Goal: Transaction & Acquisition: Purchase product/service

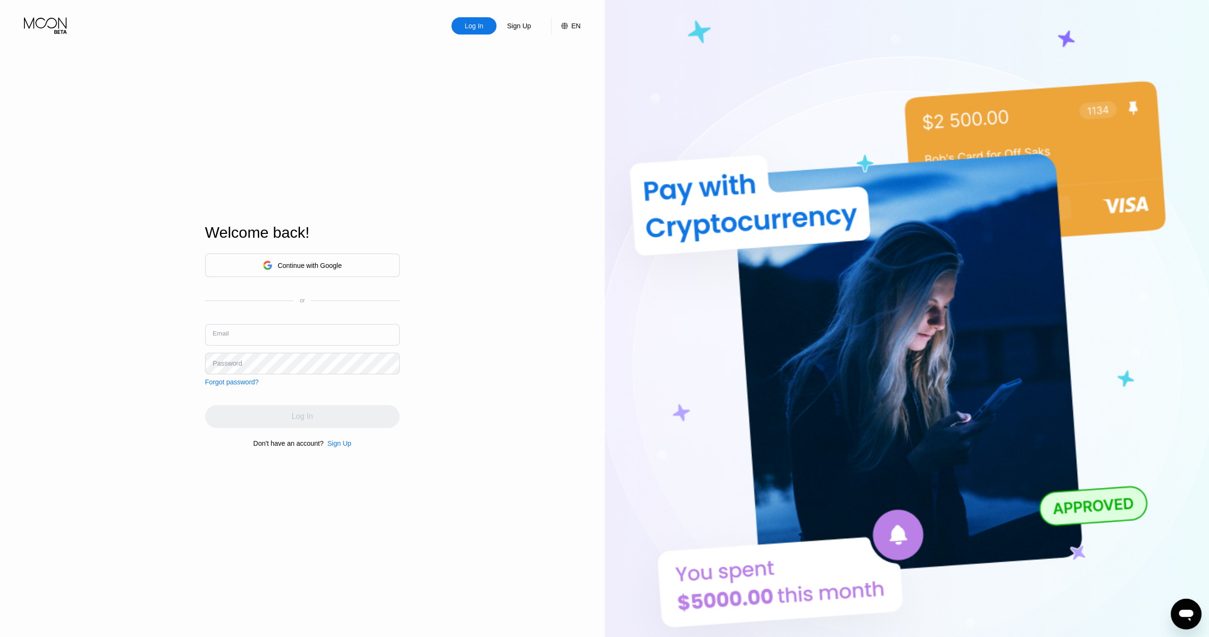
click at [329, 335] on input "text" at bounding box center [302, 335] width 195 height 22
paste input "[EMAIL_ADDRESS][DOMAIN_NAME]"
type input "[EMAIL_ADDRESS][DOMAIN_NAME]"
click at [350, 426] on div "Log In" at bounding box center [302, 416] width 195 height 23
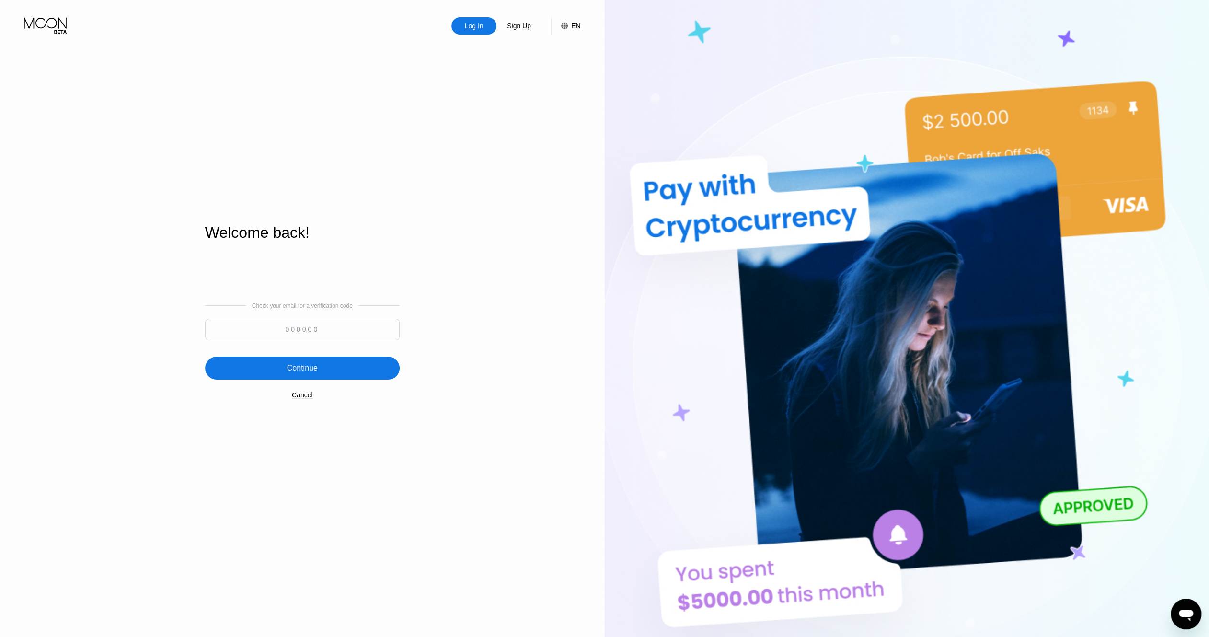
click at [345, 329] on input at bounding box center [302, 330] width 195 height 22
paste input "868241"
type input "868241"
click at [342, 366] on div "Continue" at bounding box center [302, 368] width 195 height 23
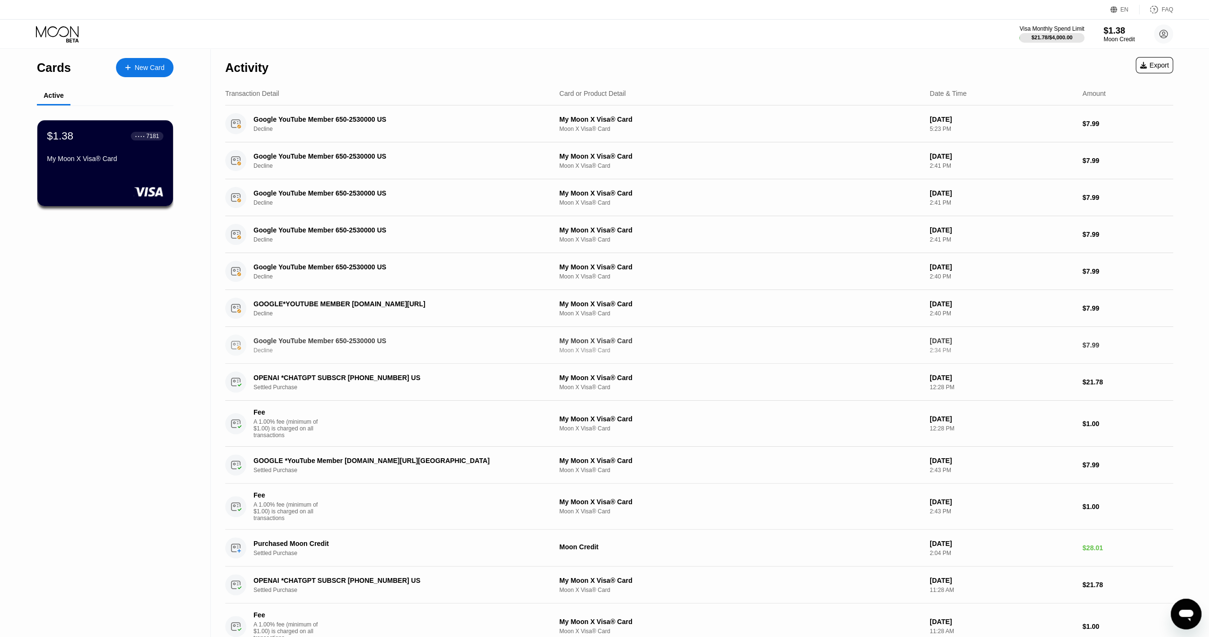
click at [351, 350] on div "Decline" at bounding box center [400, 350] width 294 height 7
click at [1120, 5] on div "EN" at bounding box center [1115, 10] width 10 height 10
click at [1110, 48] on div "Select an item" at bounding box center [1074, 53] width 91 height 19
click at [1079, 51] on div "Select an item" at bounding box center [1068, 54] width 66 height 8
click at [925, 19] on div "EN Language Select an item Save FAQ" at bounding box center [604, 10] width 1209 height 20
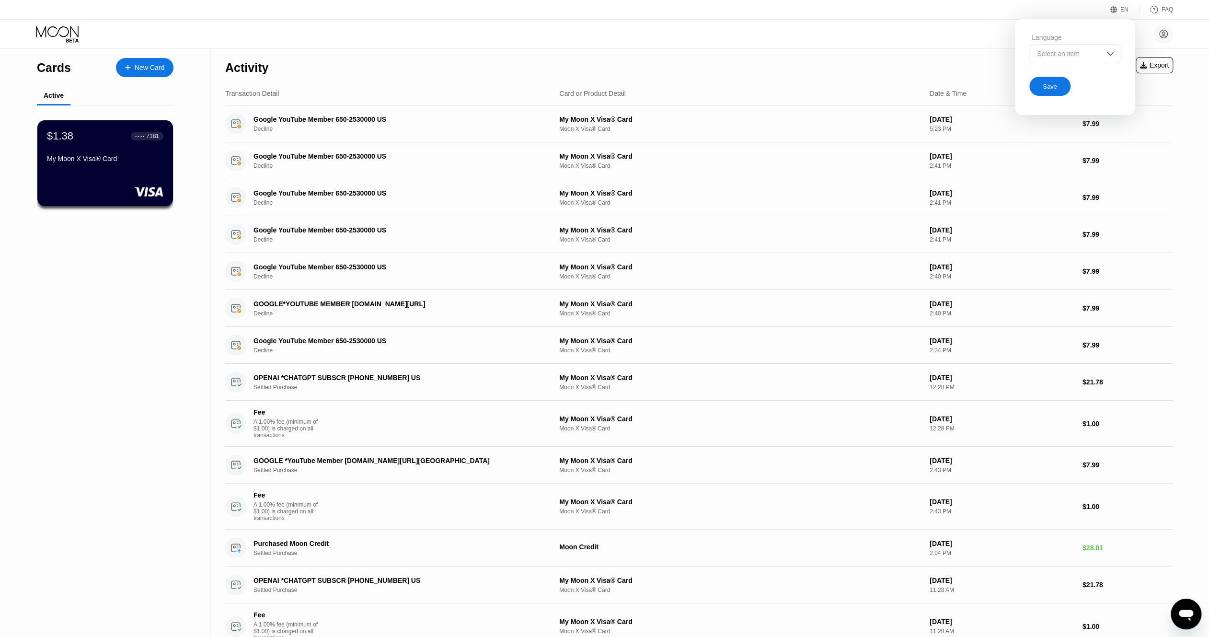
click at [954, 36] on div "[EMAIL_ADDRESS][DOMAIN_NAME] Home Settings Support Careers About Us Log out Pri…" at bounding box center [604, 34] width 1209 height 29
click at [117, 180] on div "$1.38 ● ● ● ● 7181 My Moon X Visa® Card" at bounding box center [105, 163] width 137 height 87
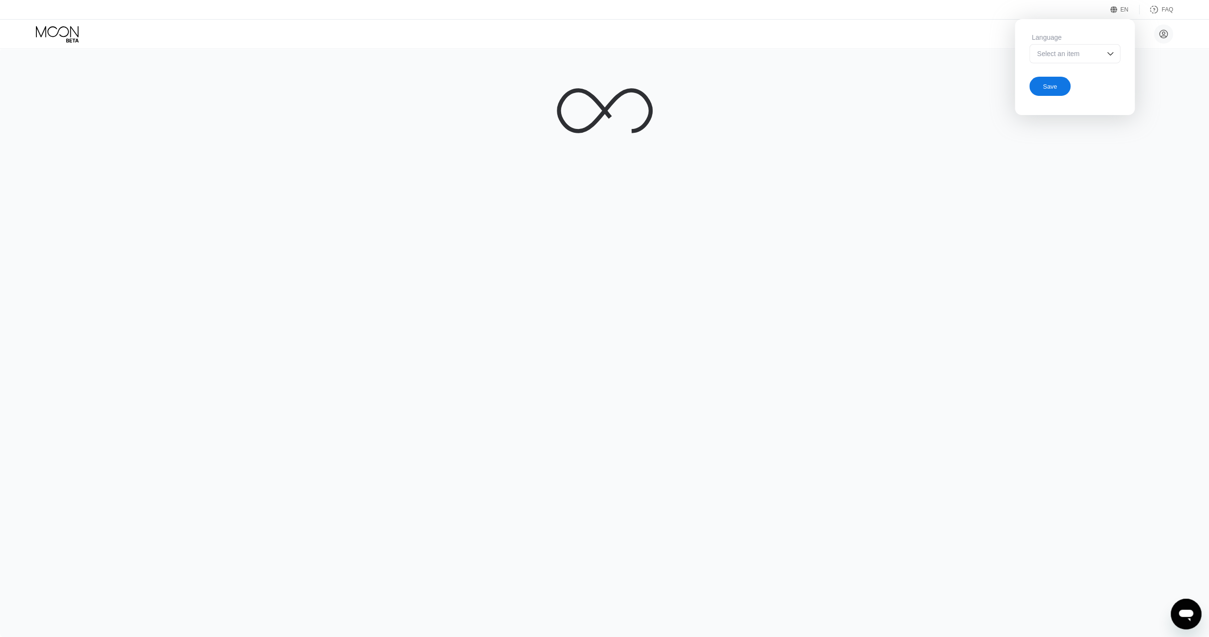
click at [1041, 196] on div at bounding box center [604, 342] width 1209 height 588
drag, startPoint x: 1041, startPoint y: 196, endPoint x: 1034, endPoint y: 105, distance: 90.9
click at [1041, 191] on div at bounding box center [604, 342] width 1209 height 588
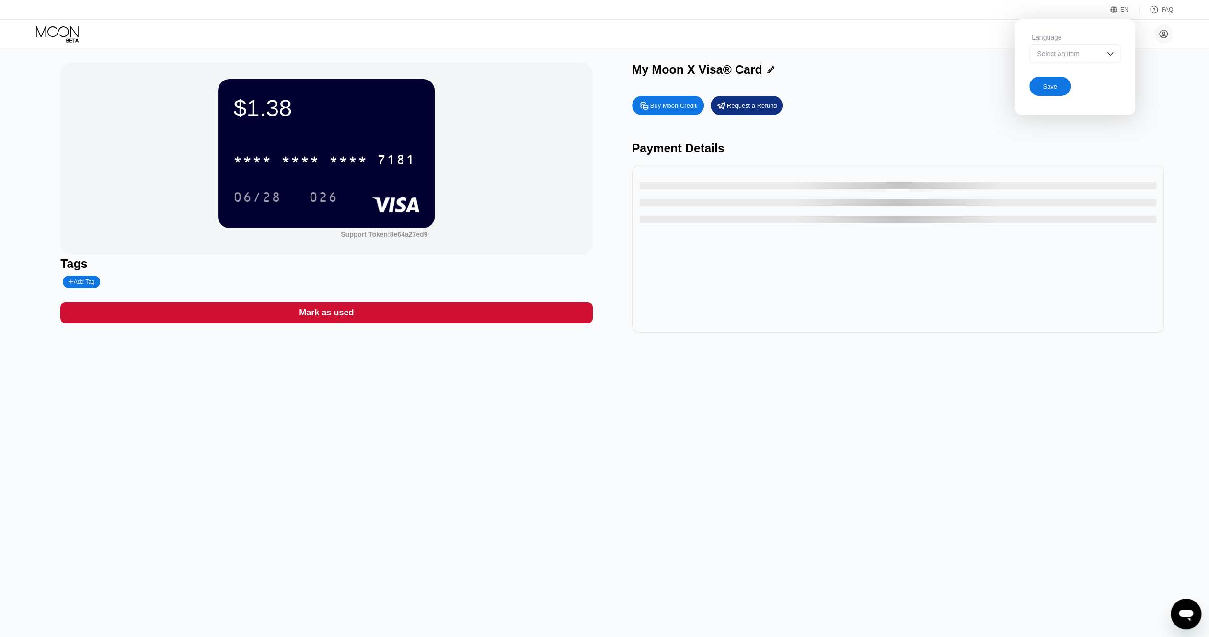
click at [1061, 87] on div "Save" at bounding box center [1049, 86] width 41 height 19
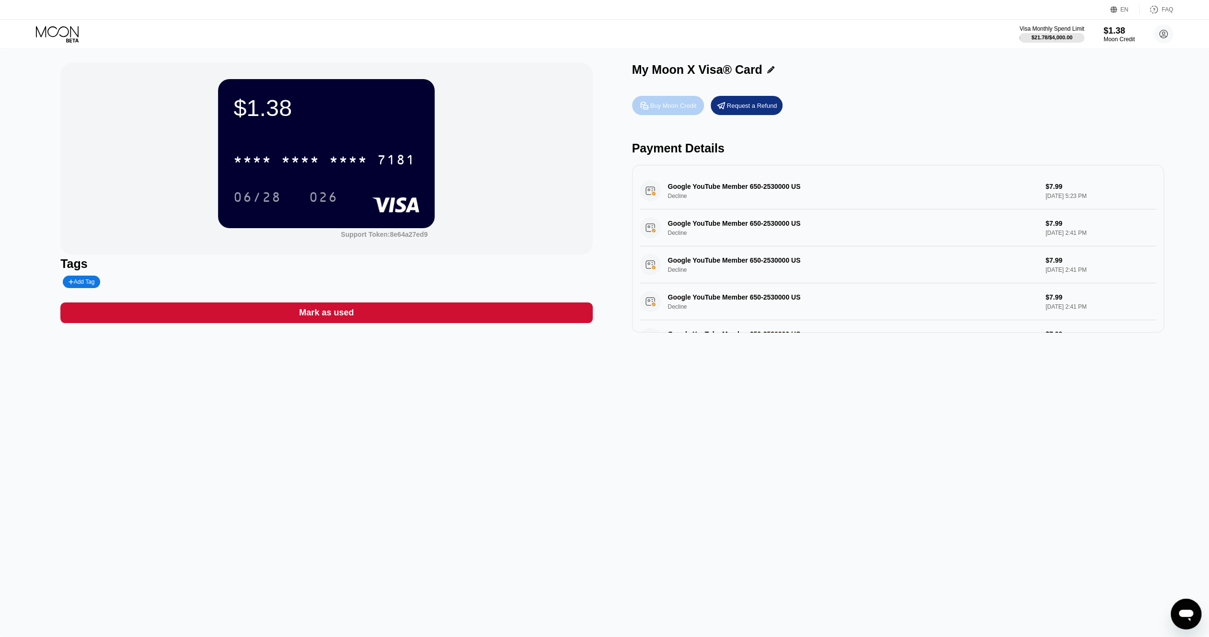
click at [679, 110] on div "Buy Moon Credit" at bounding box center [673, 106] width 46 height 8
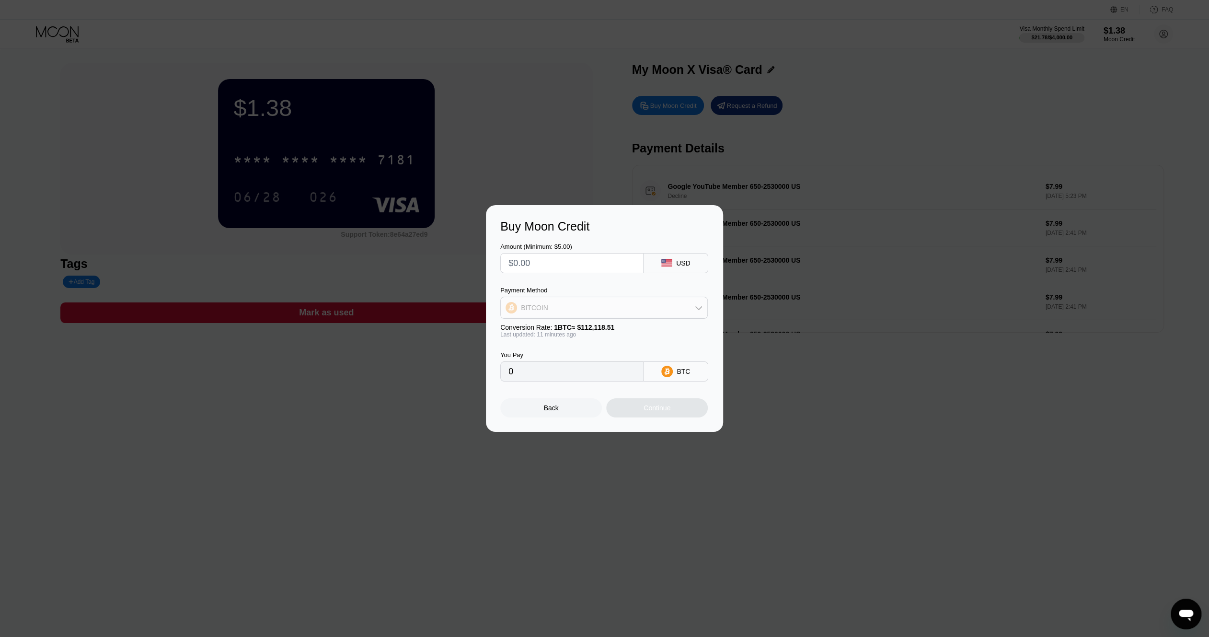
click at [599, 308] on div "BITCOIN" at bounding box center [604, 307] width 207 height 19
click at [591, 352] on div "USDT on TRON" at bounding box center [609, 355] width 181 height 8
type input "0.00"
click at [536, 265] on input "text" at bounding box center [571, 262] width 127 height 19
type input "$5"
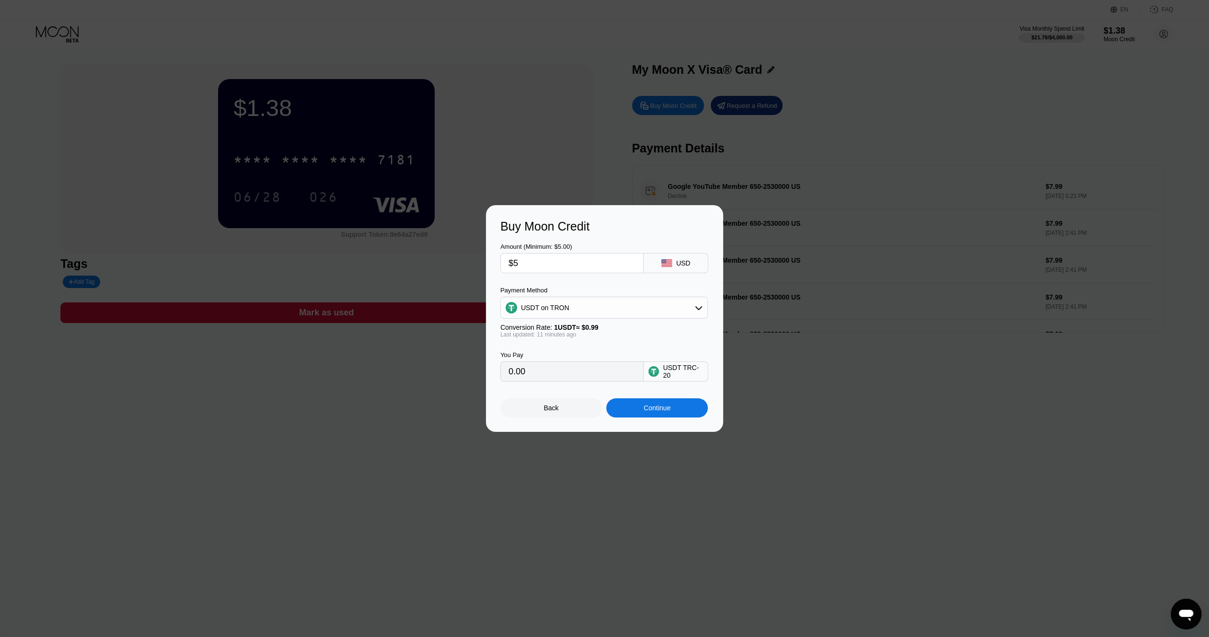
type input "5.05"
type input "0.00"
type input "$3"
type input "3.03"
type input "$31"
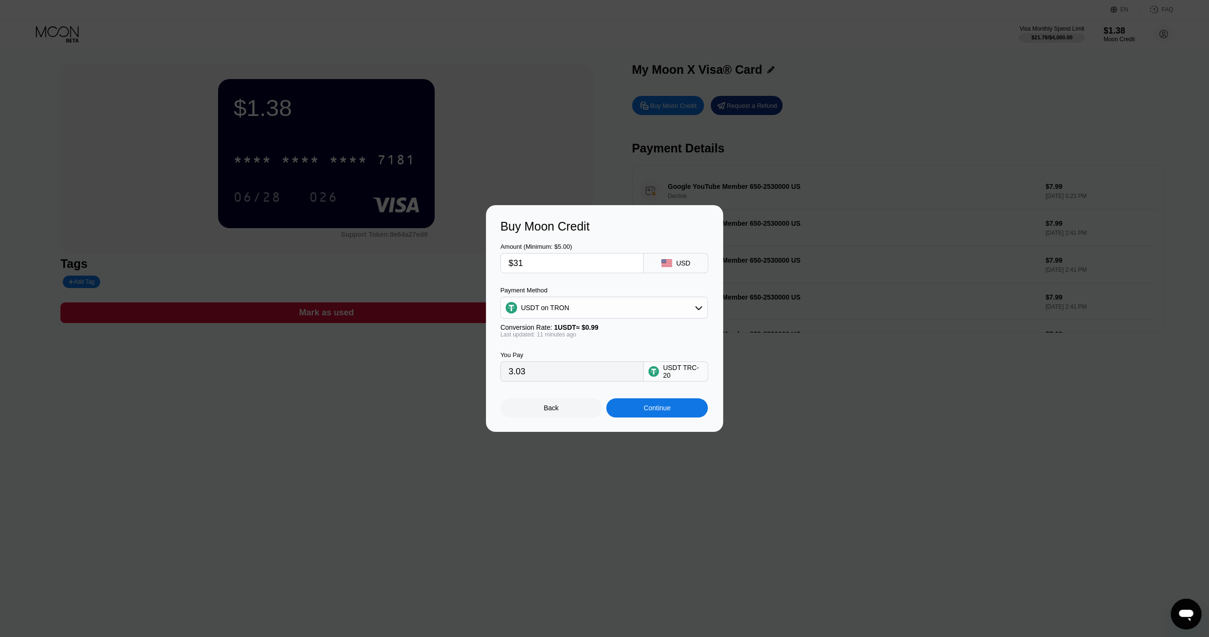
type input "31.31"
type input "$31"
click at [633, 230] on div "Buy Moon Credit" at bounding box center [604, 226] width 208 height 14
click at [652, 311] on div "USDT on TRON" at bounding box center [604, 307] width 207 height 19
